Goal: Information Seeking & Learning: Learn about a topic

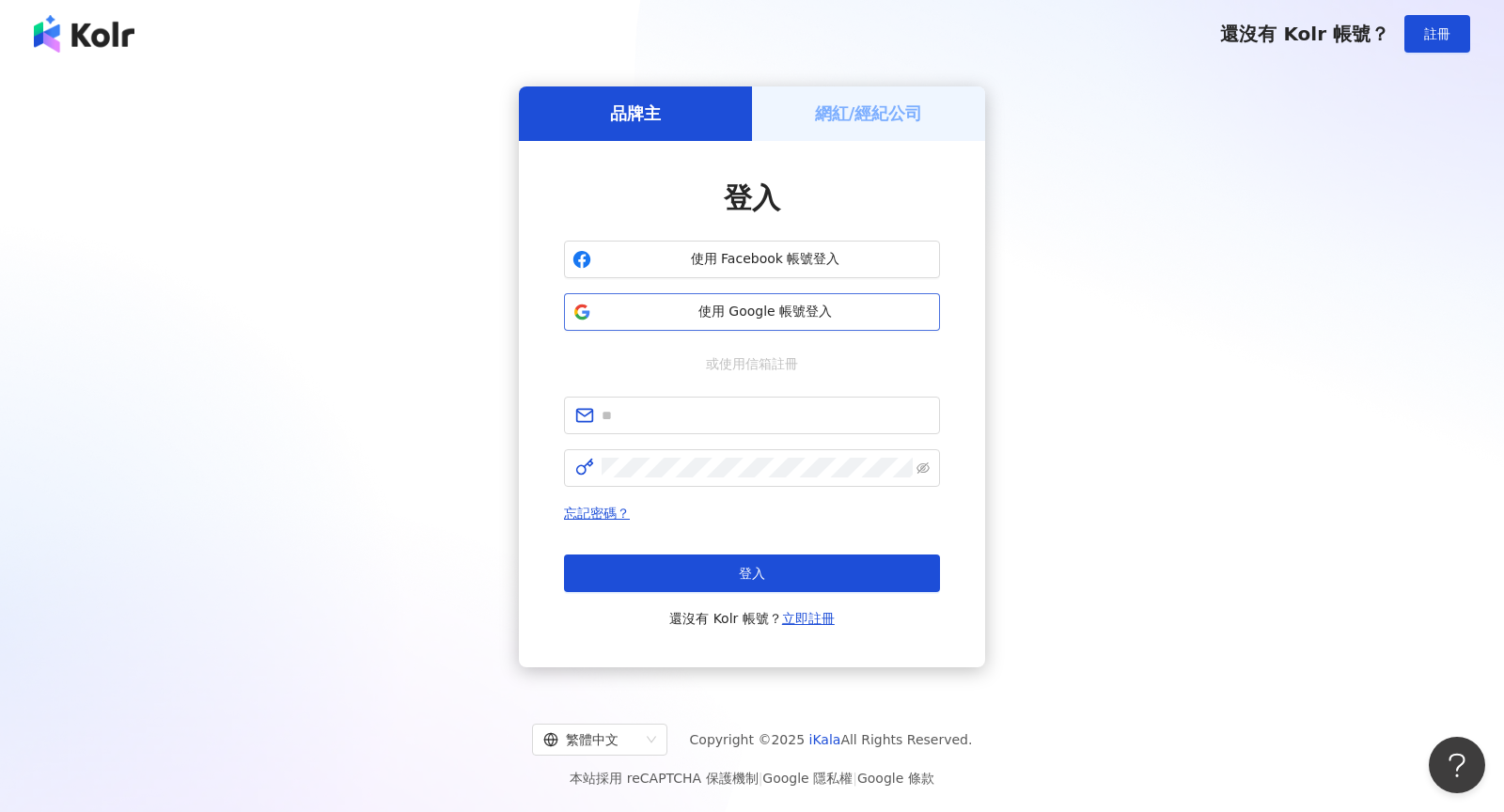
click at [792, 322] on button "使用 Google 帳號登入" at bounding box center [752, 311] width 376 height 38
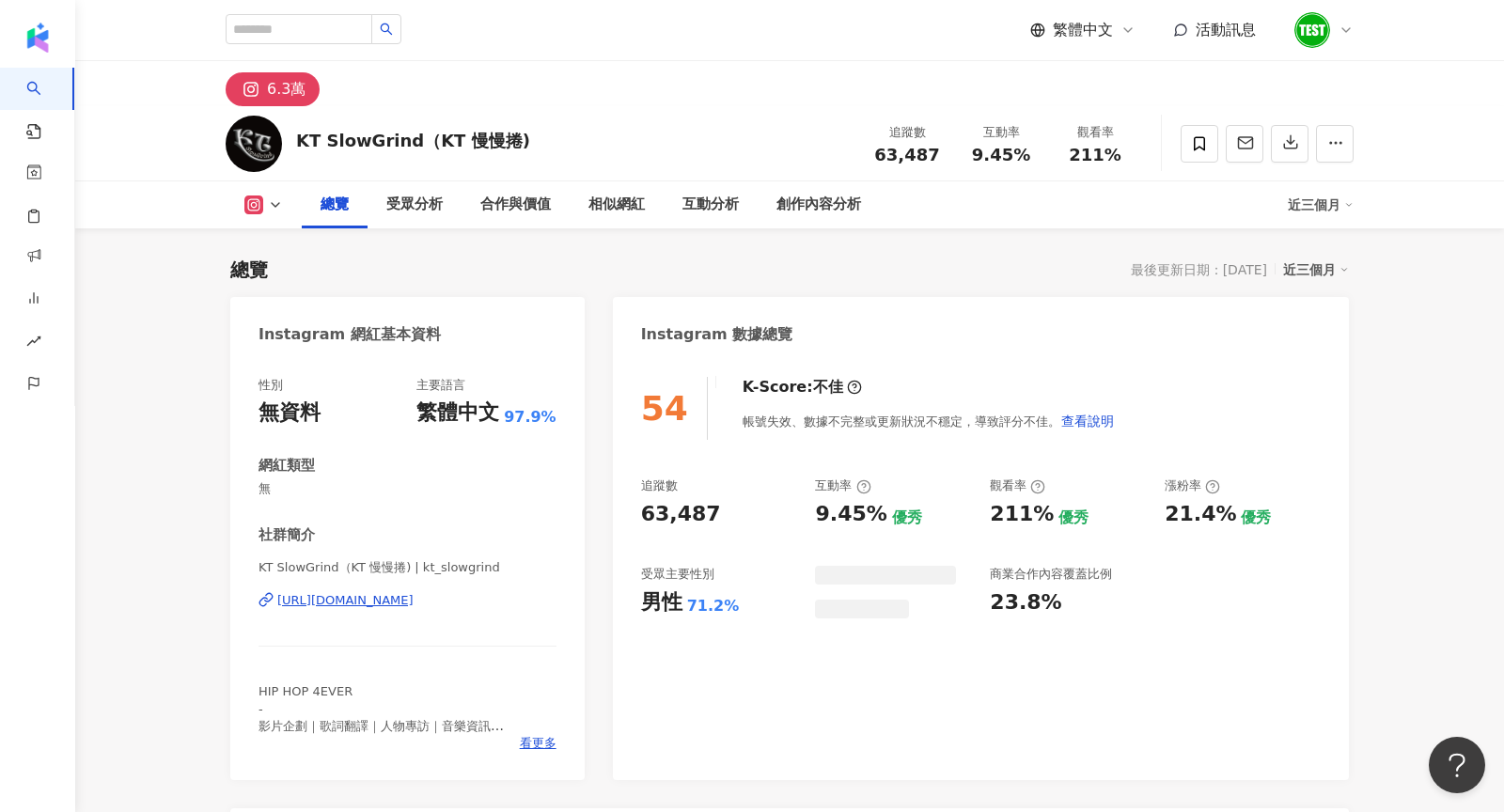
scroll to position [115, 0]
